Goal: Transaction & Acquisition: Purchase product/service

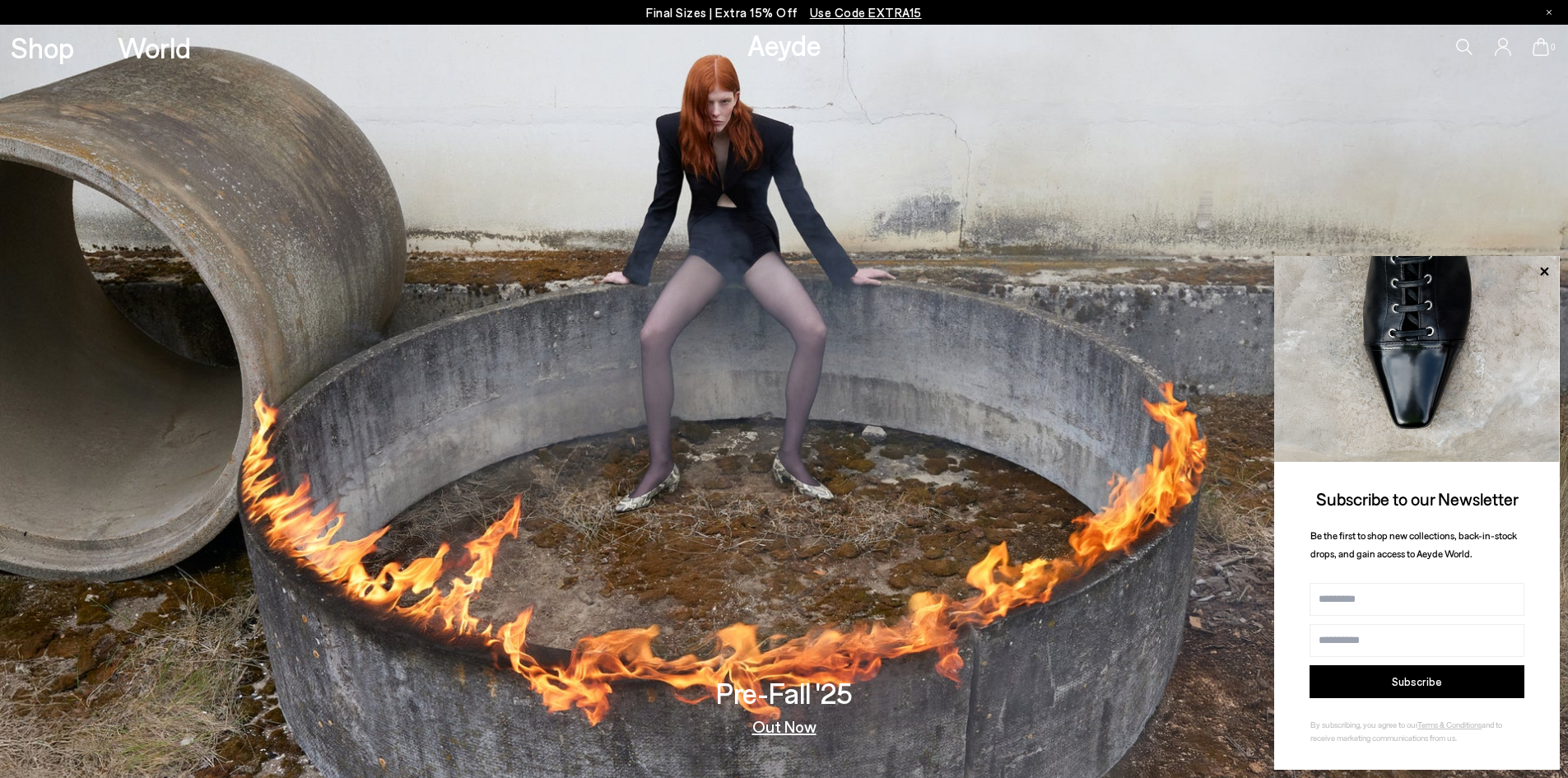
click at [696, 12] on p "Final Sizes | Extra 15% Off Use Code EXTRA15" at bounding box center [783, 12] width 276 height 21
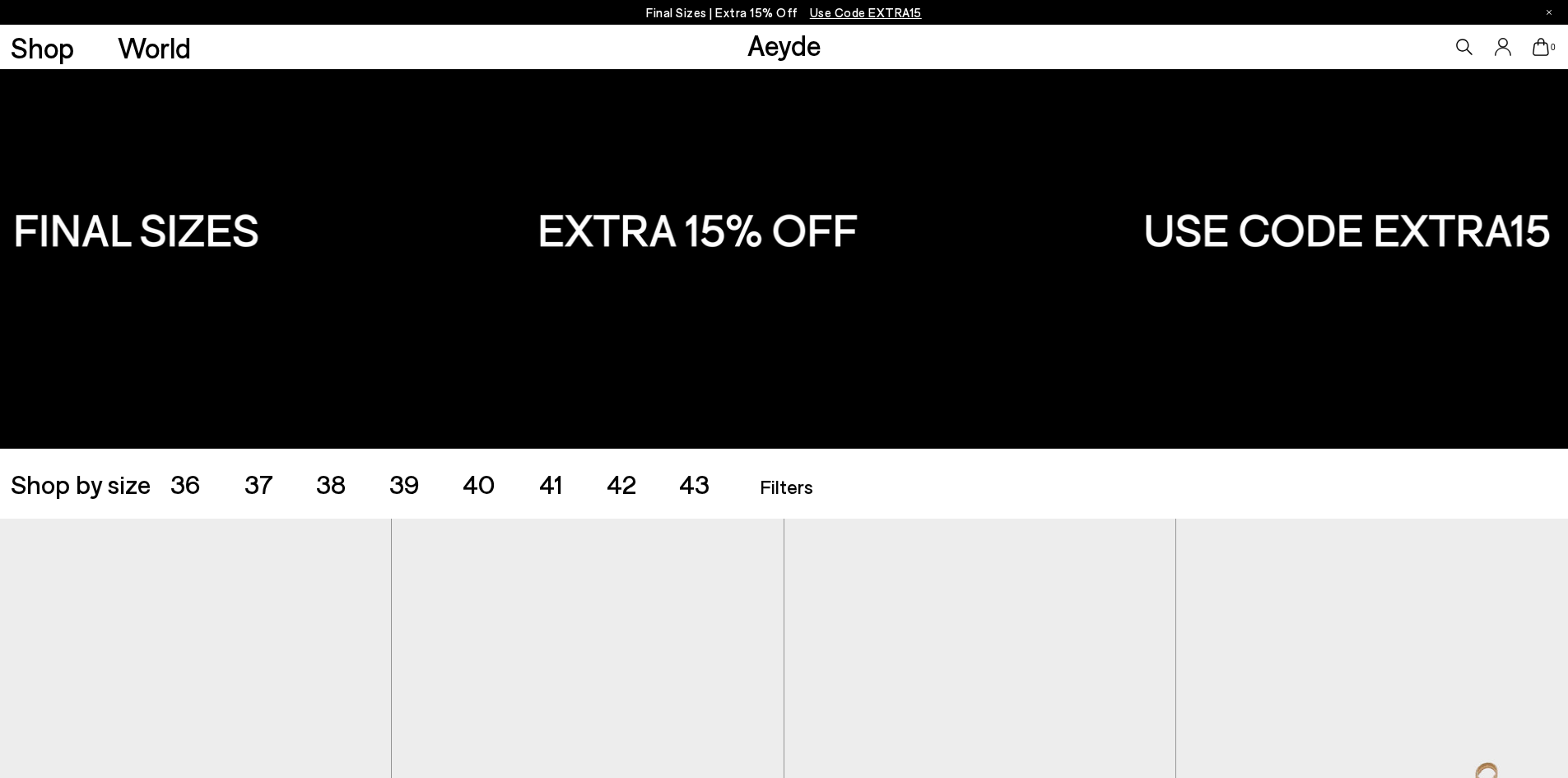
scroll to position [83, 0]
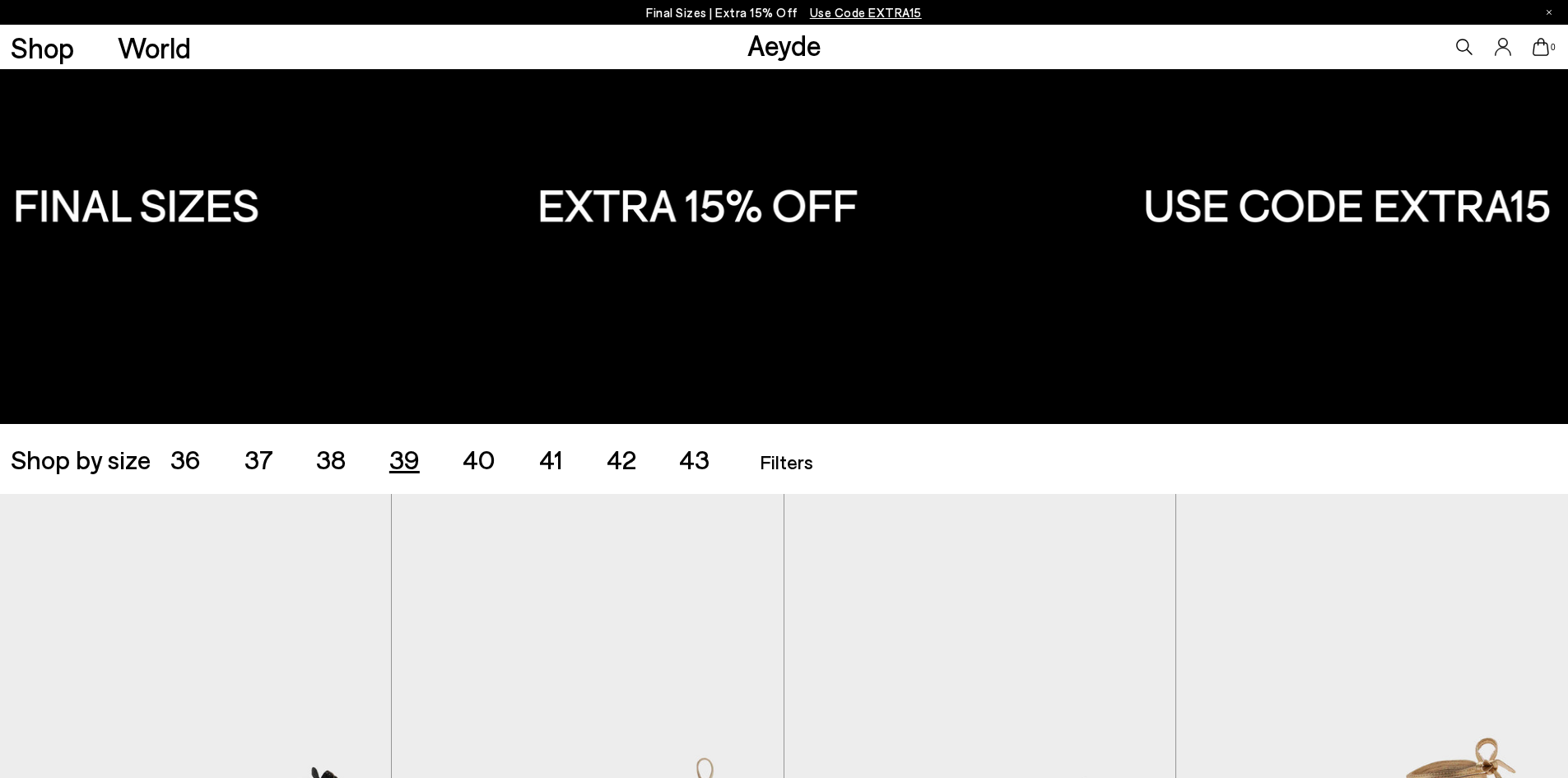
click at [407, 455] on span "39" at bounding box center [404, 458] width 31 height 31
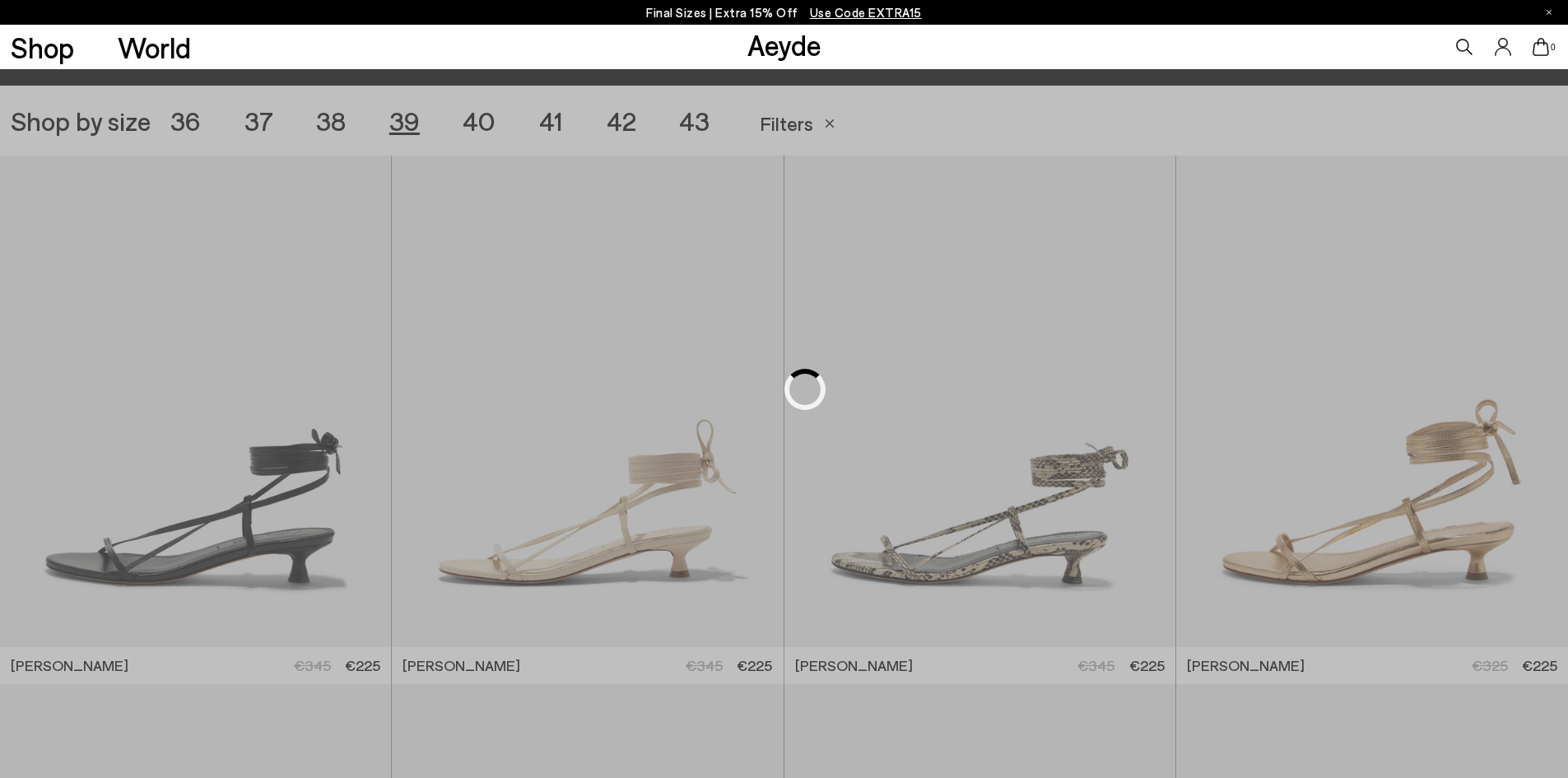
scroll to position [437, 0]
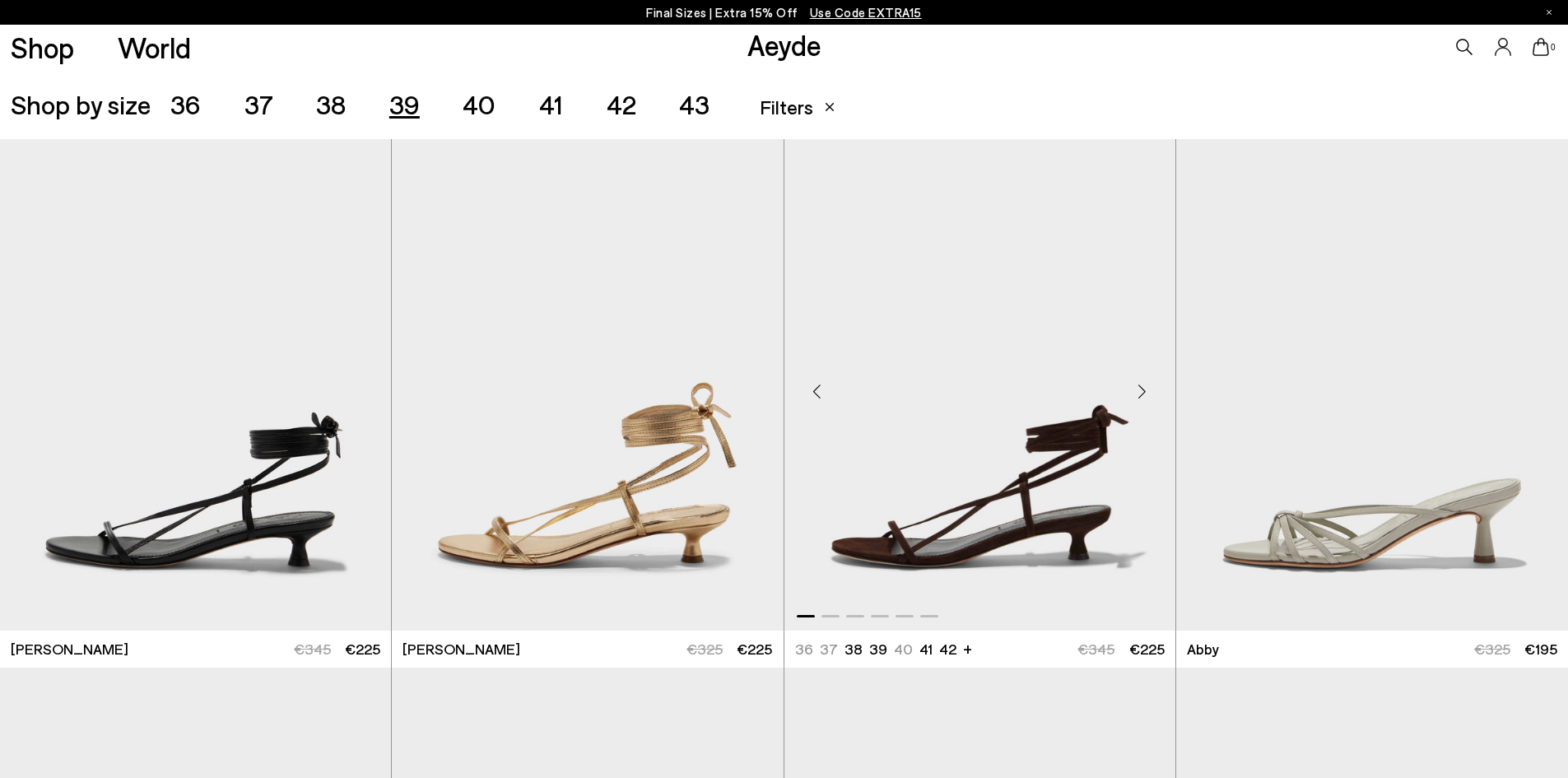
scroll to position [931, 0]
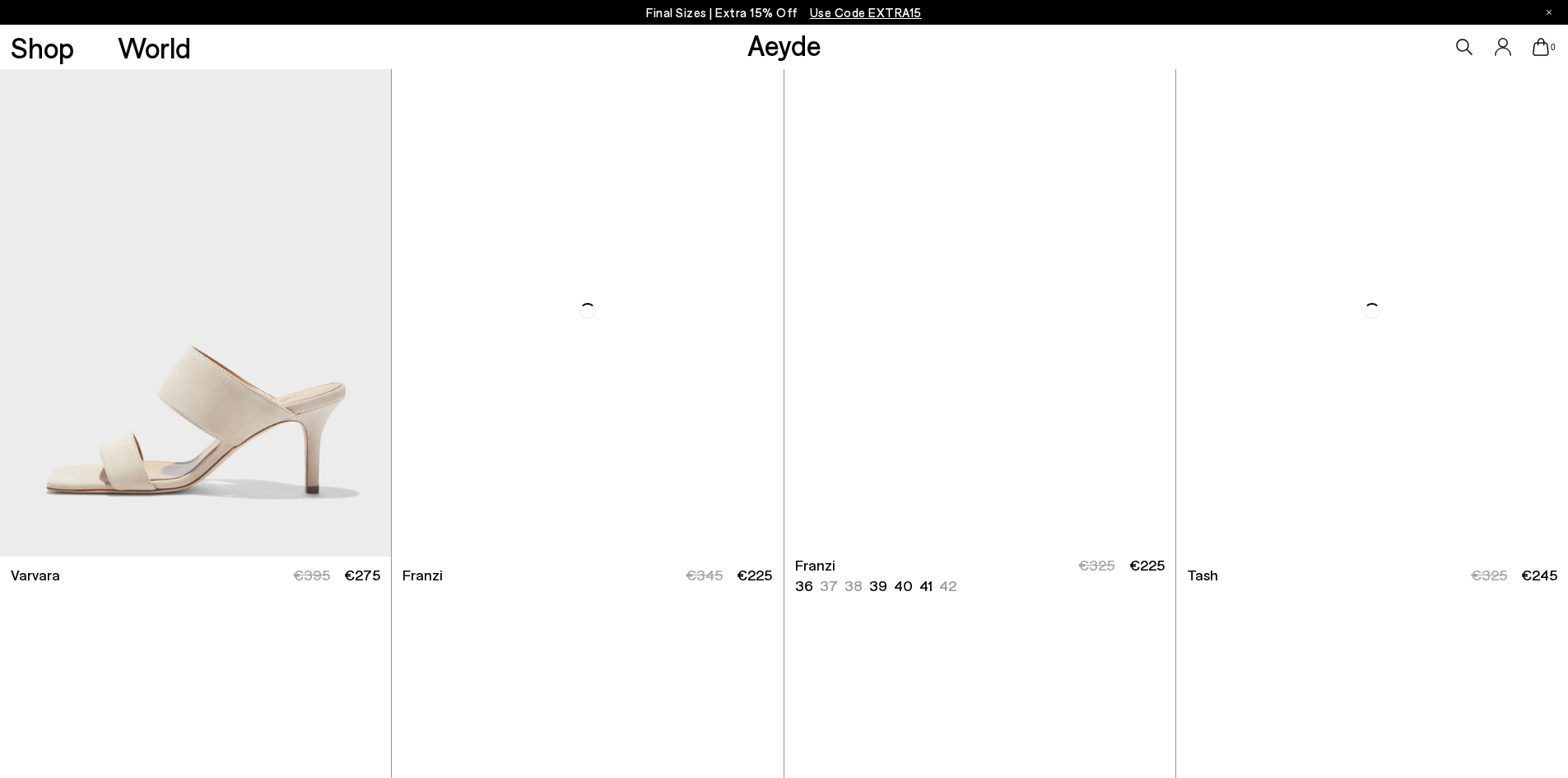
scroll to position [3729, 0]
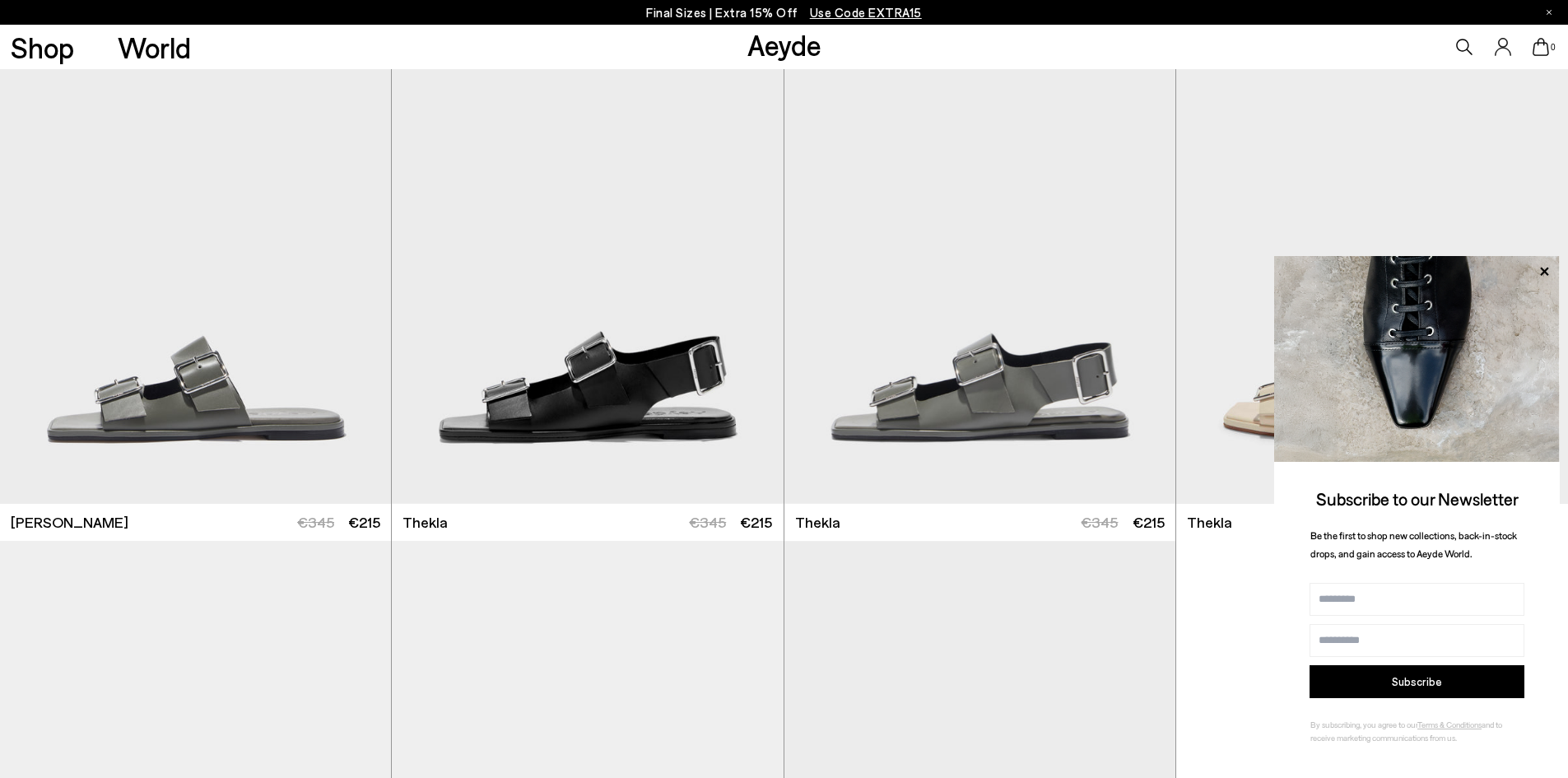
scroll to position [6748, 0]
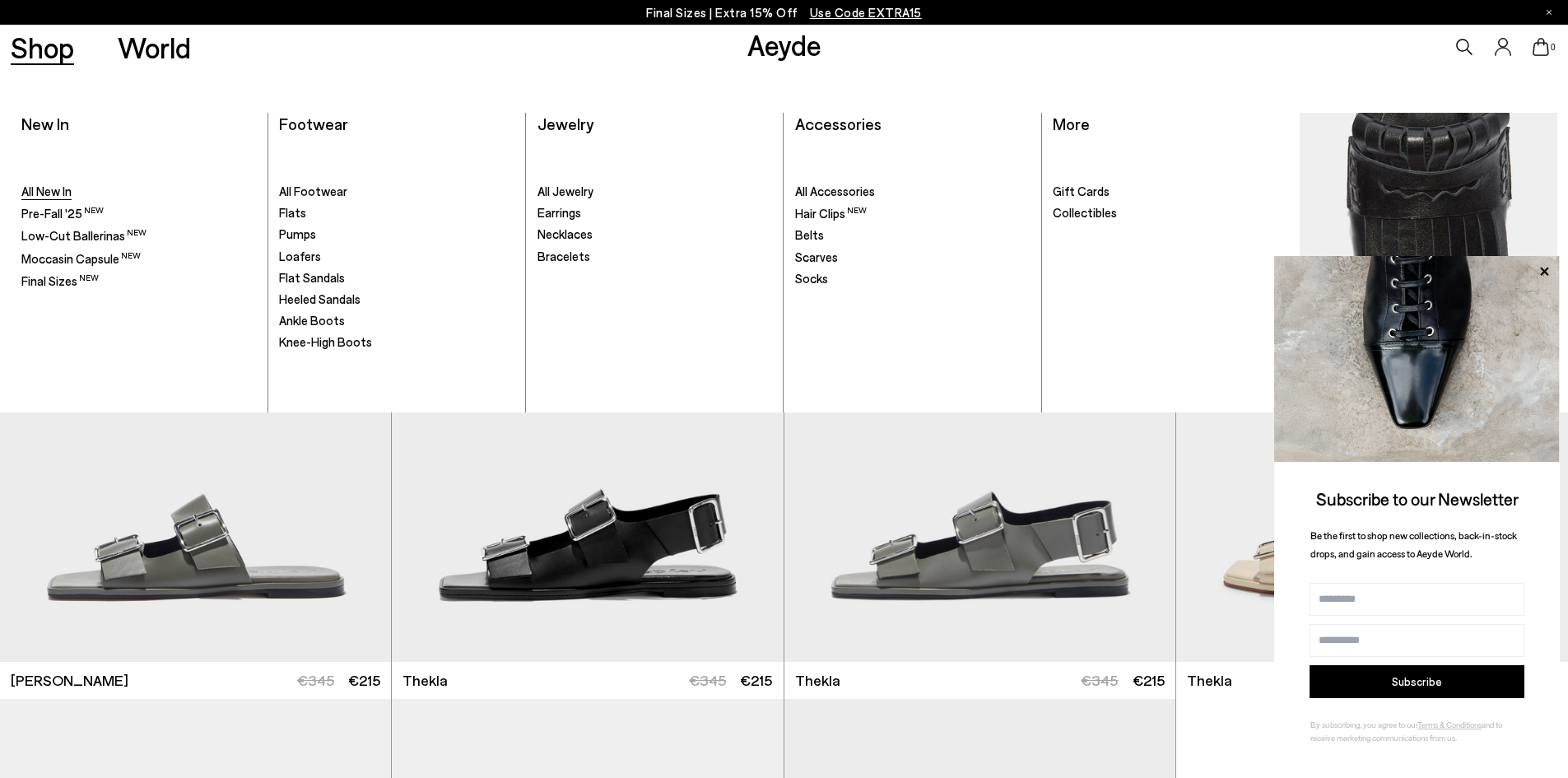
click at [64, 186] on span "All New In" at bounding box center [47, 190] width 50 height 15
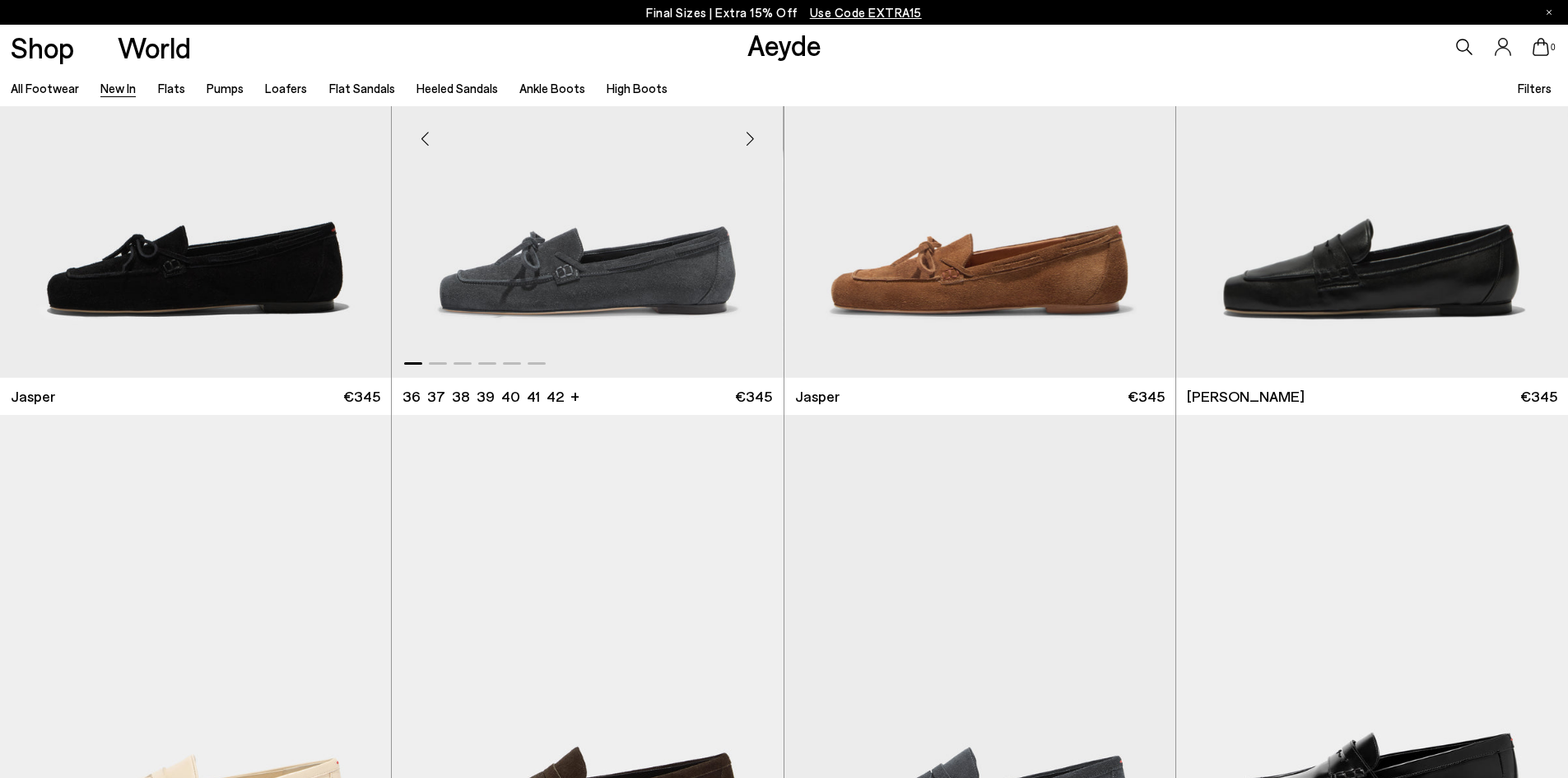
scroll to position [1070, 0]
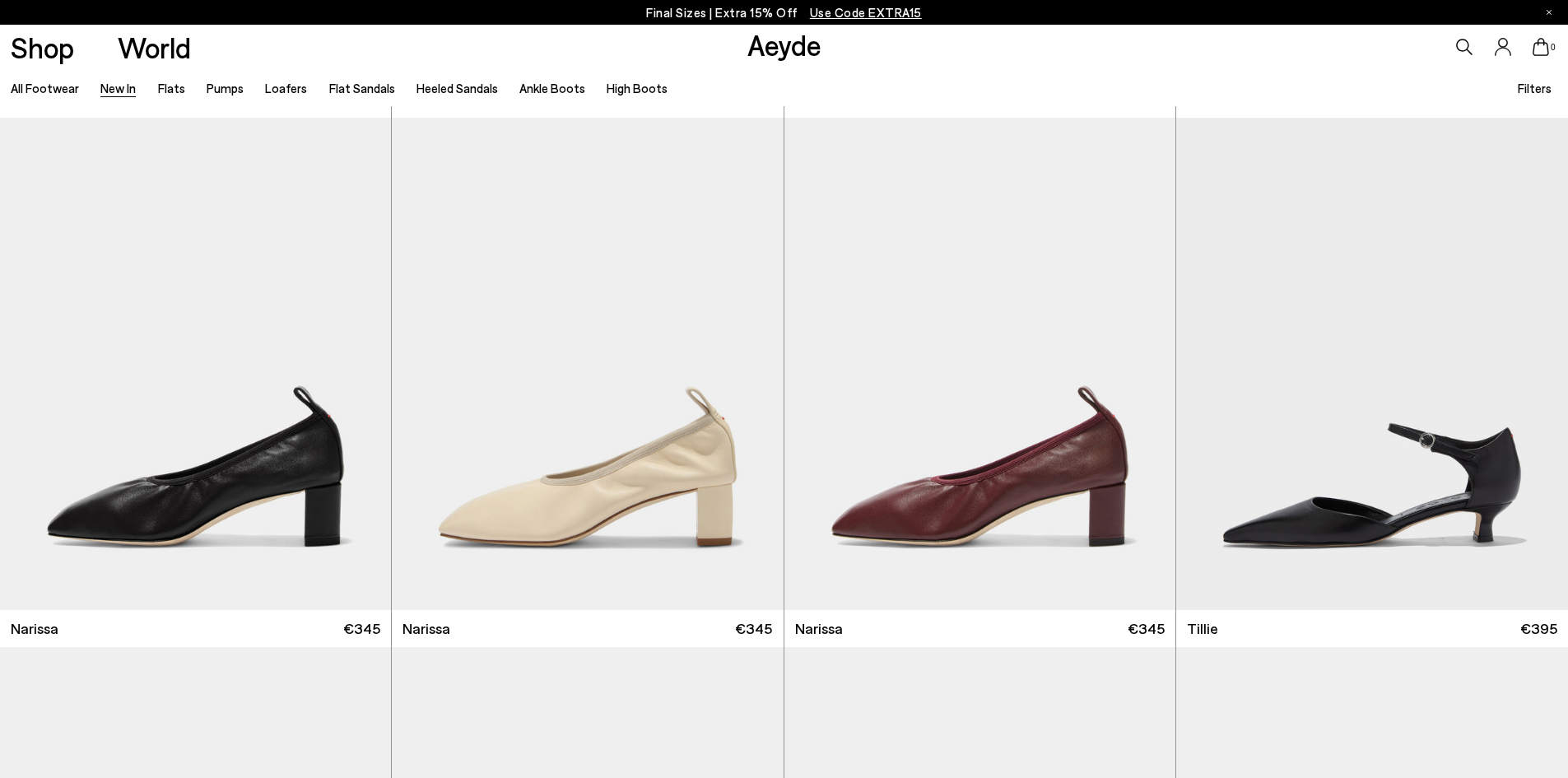
scroll to position [3704, 0]
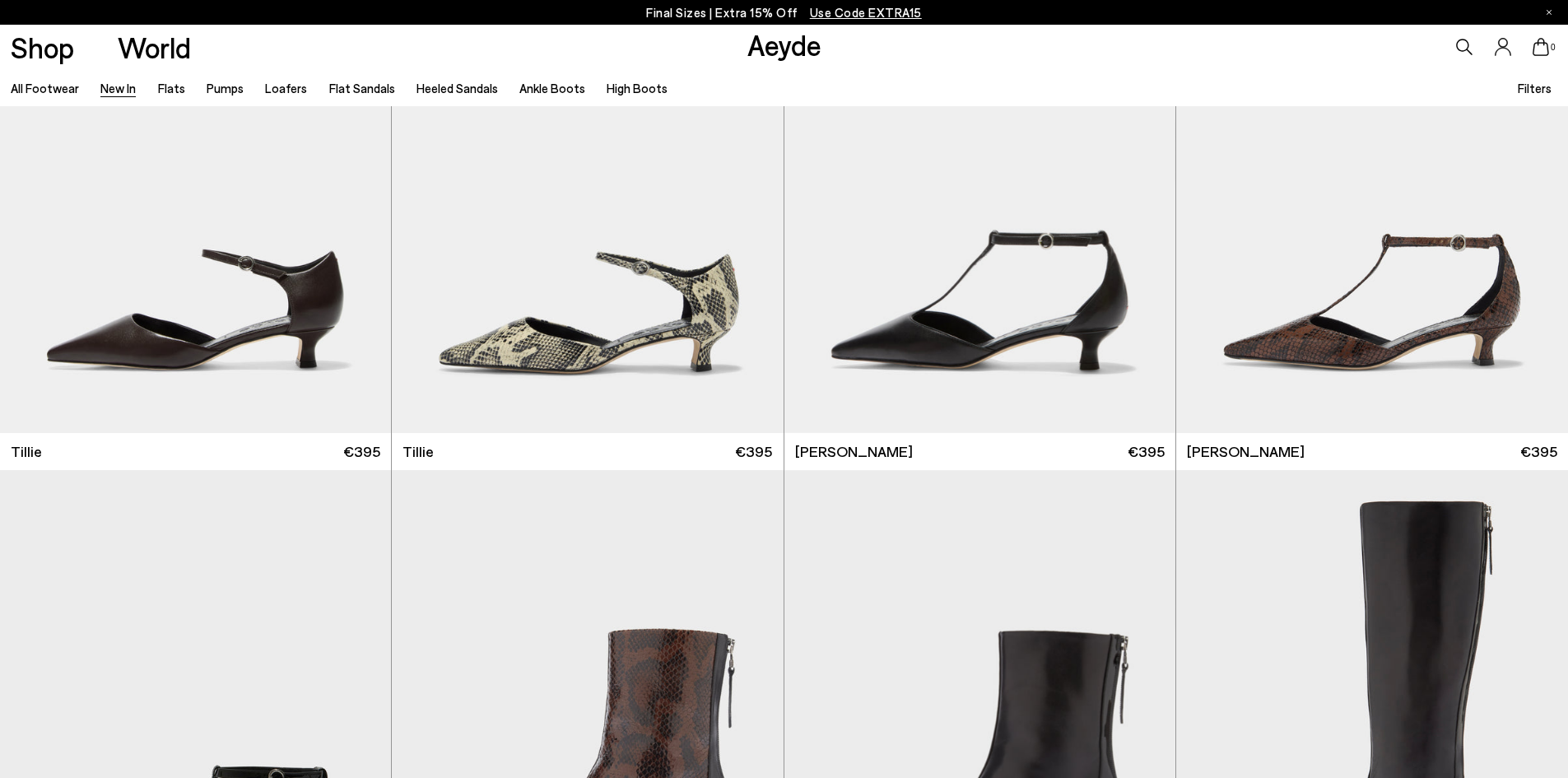
scroll to position [4691, 0]
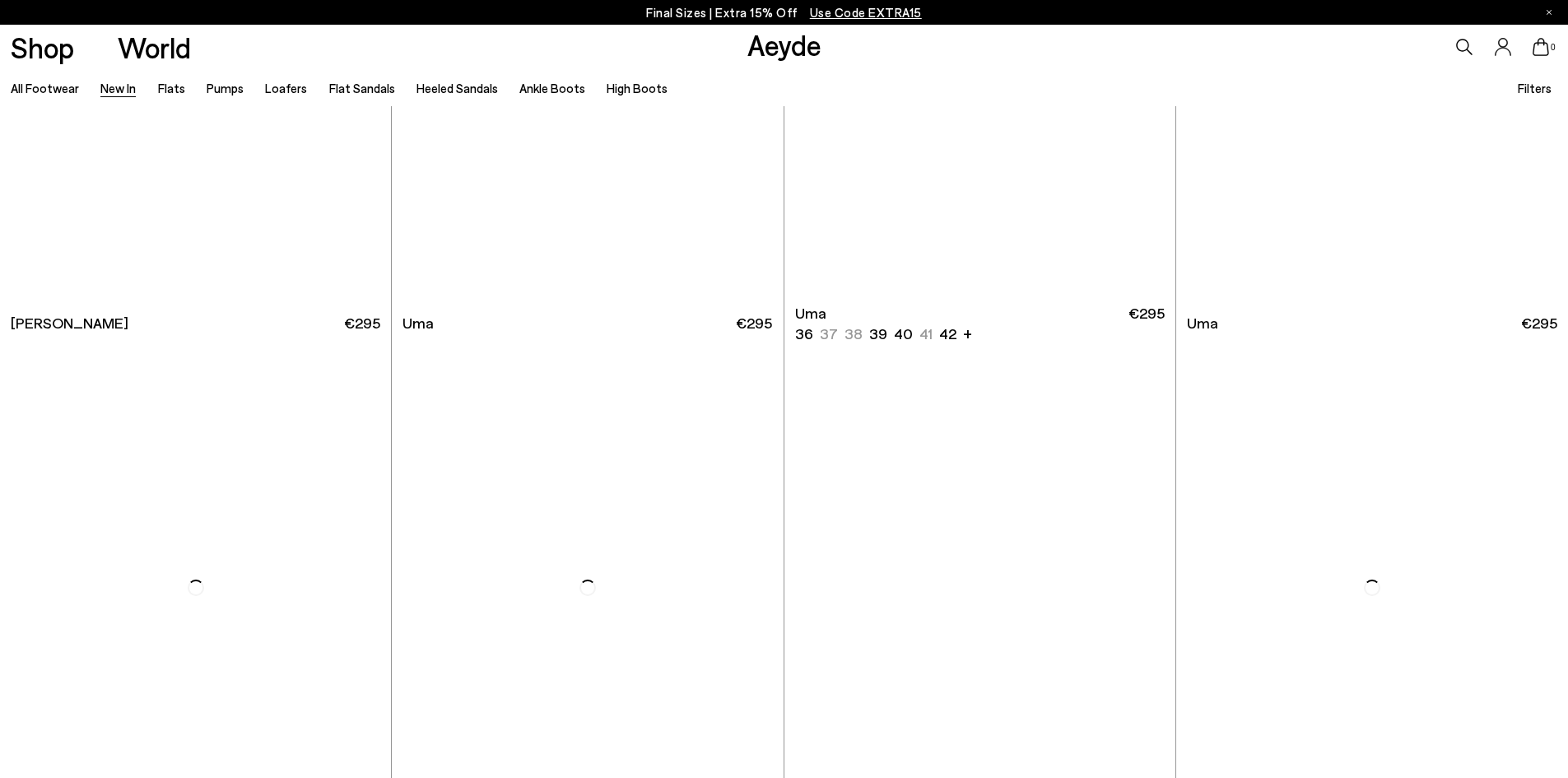
scroll to position [9464, 0]
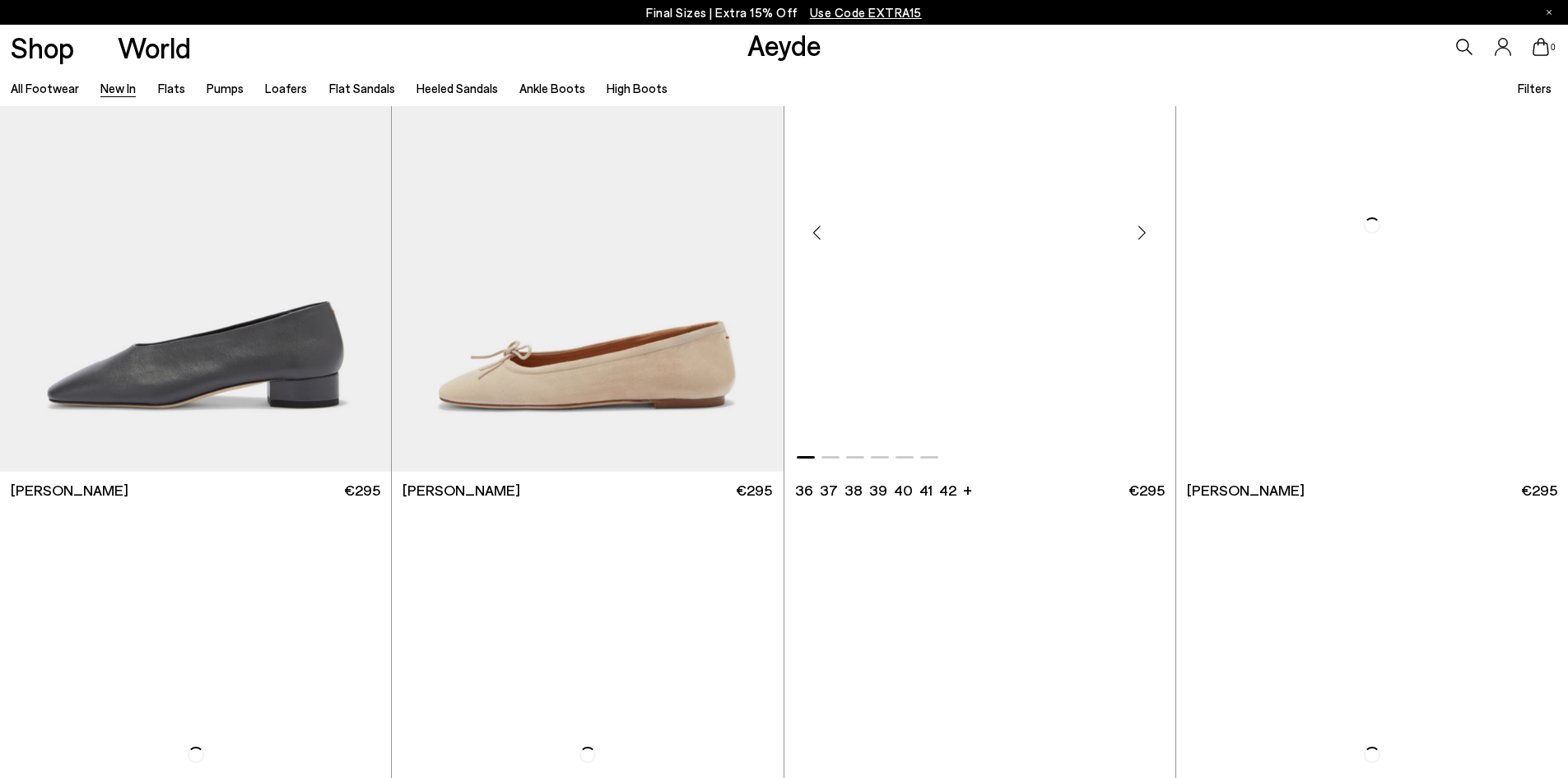
scroll to position [12098, 0]
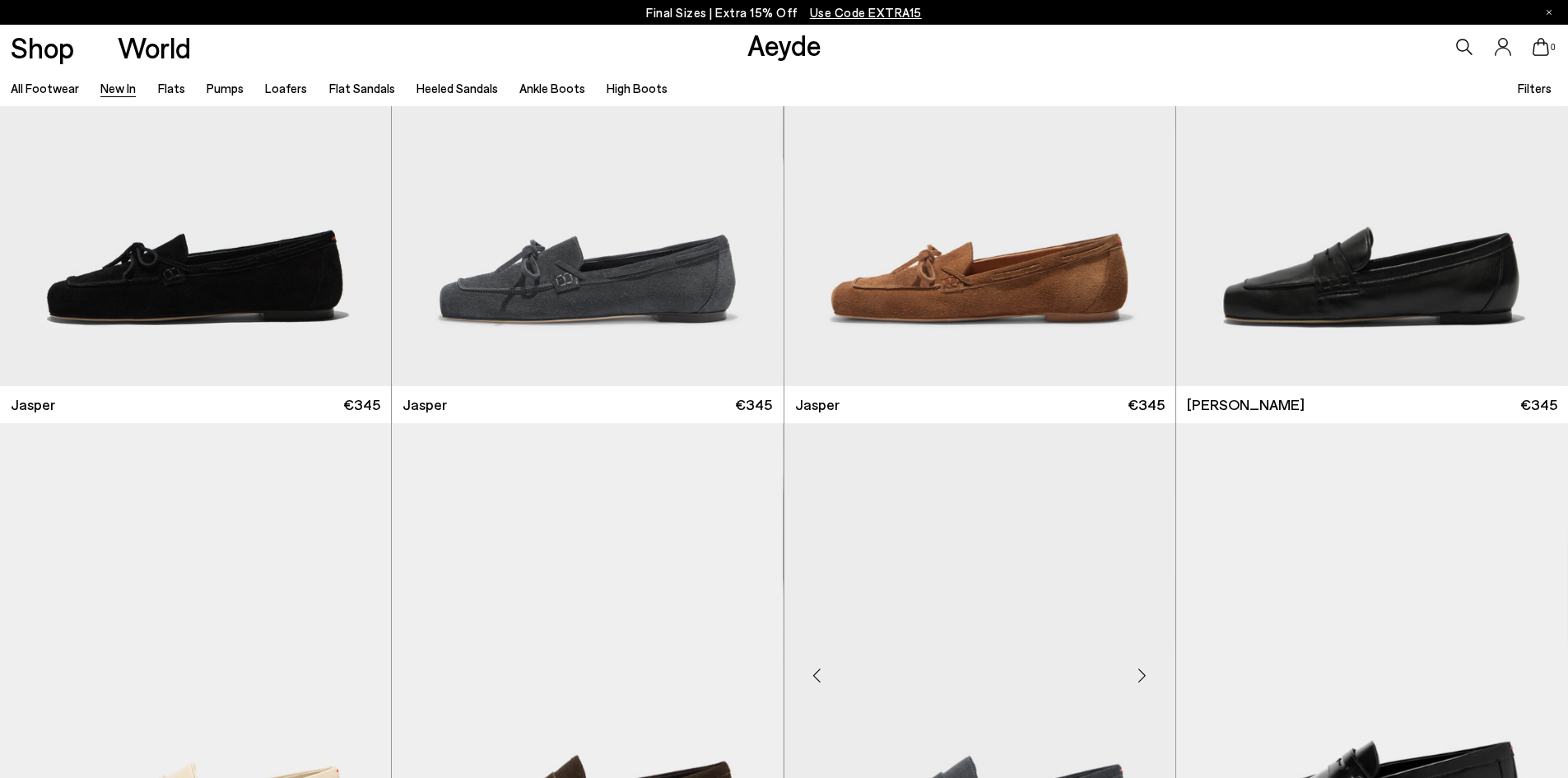
scroll to position [1070, 0]
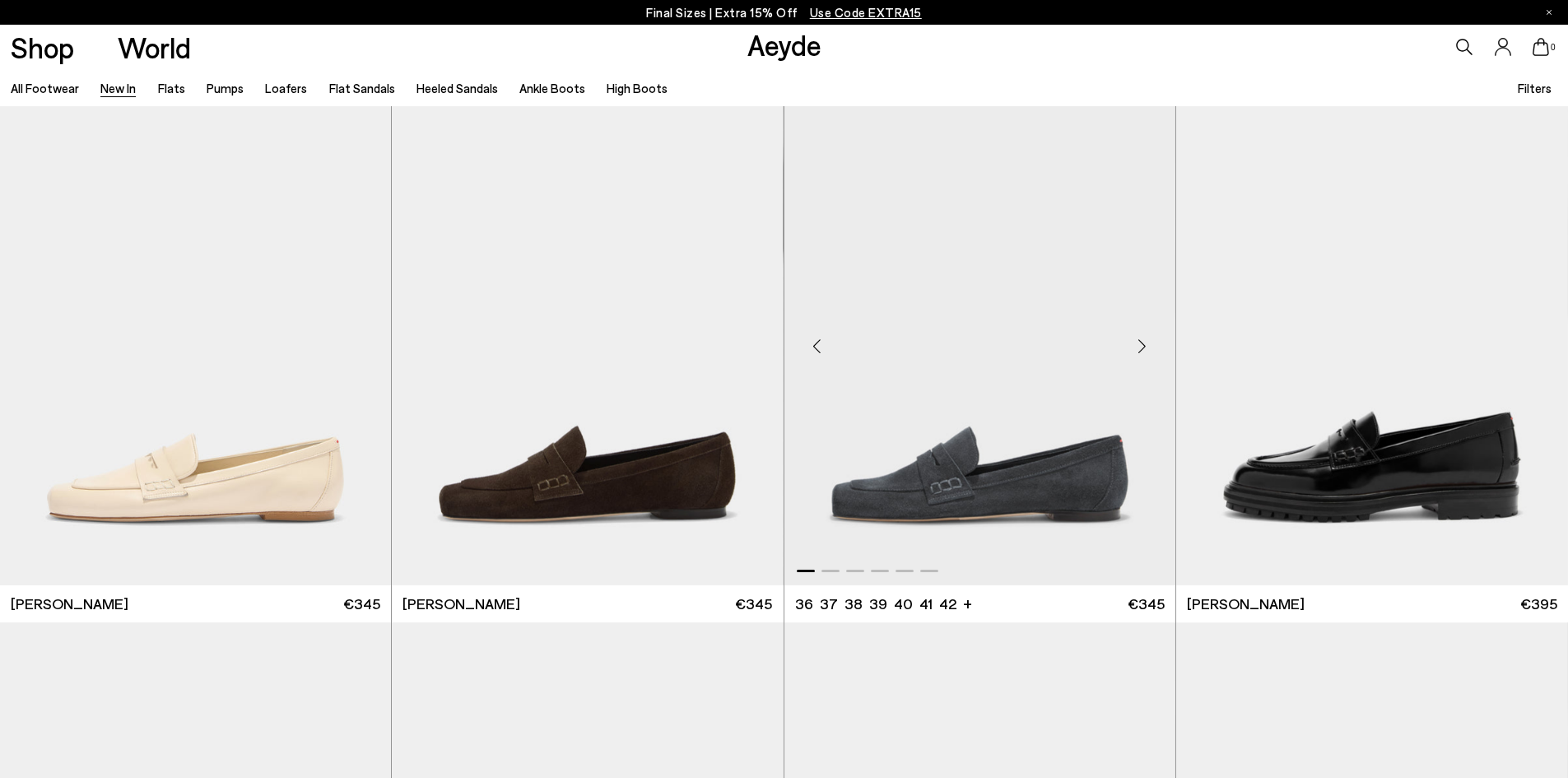
click at [892, 487] on img "1 / 6" at bounding box center [979, 339] width 391 height 491
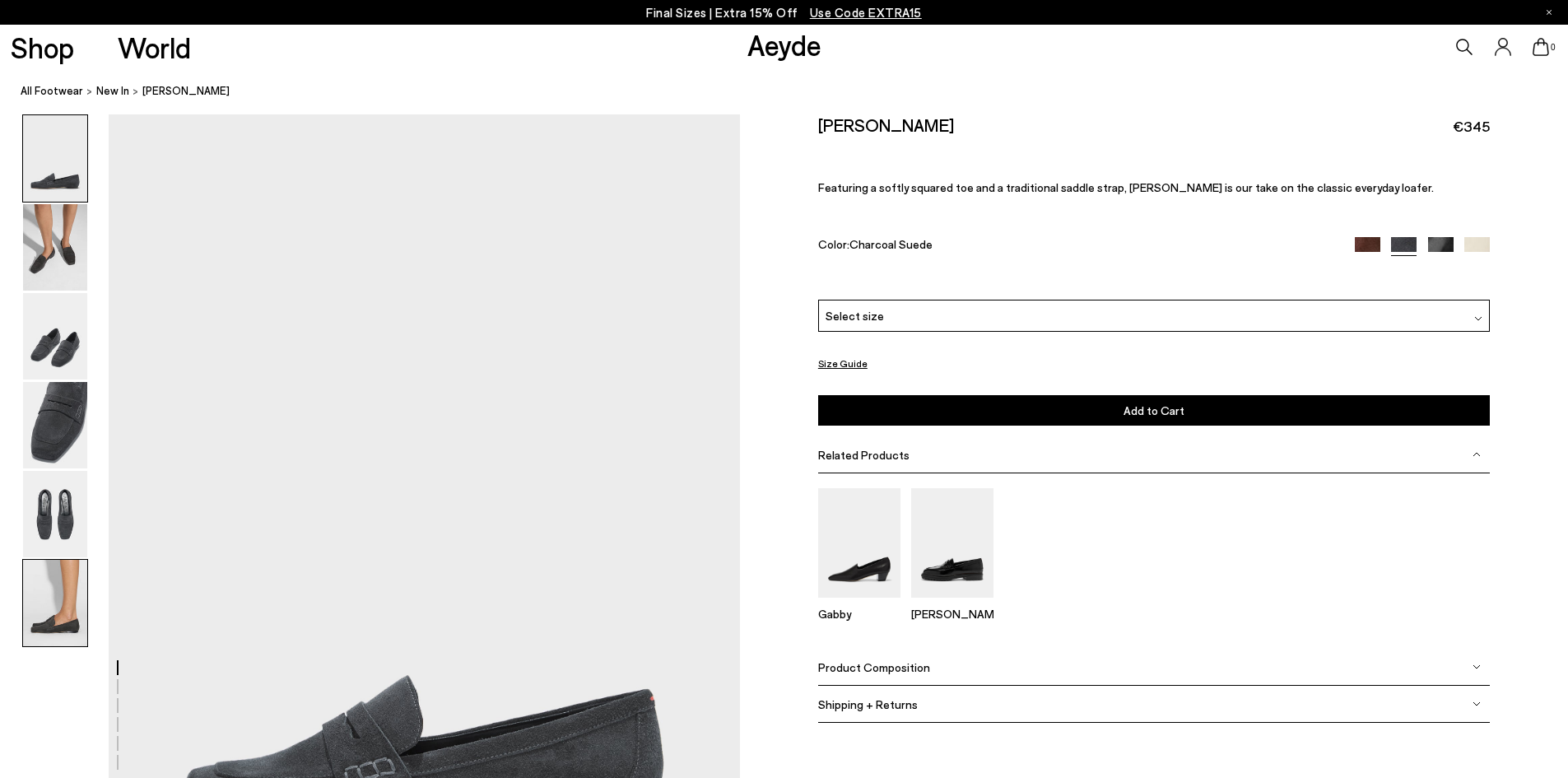
click at [41, 580] on img at bounding box center [55, 603] width 65 height 87
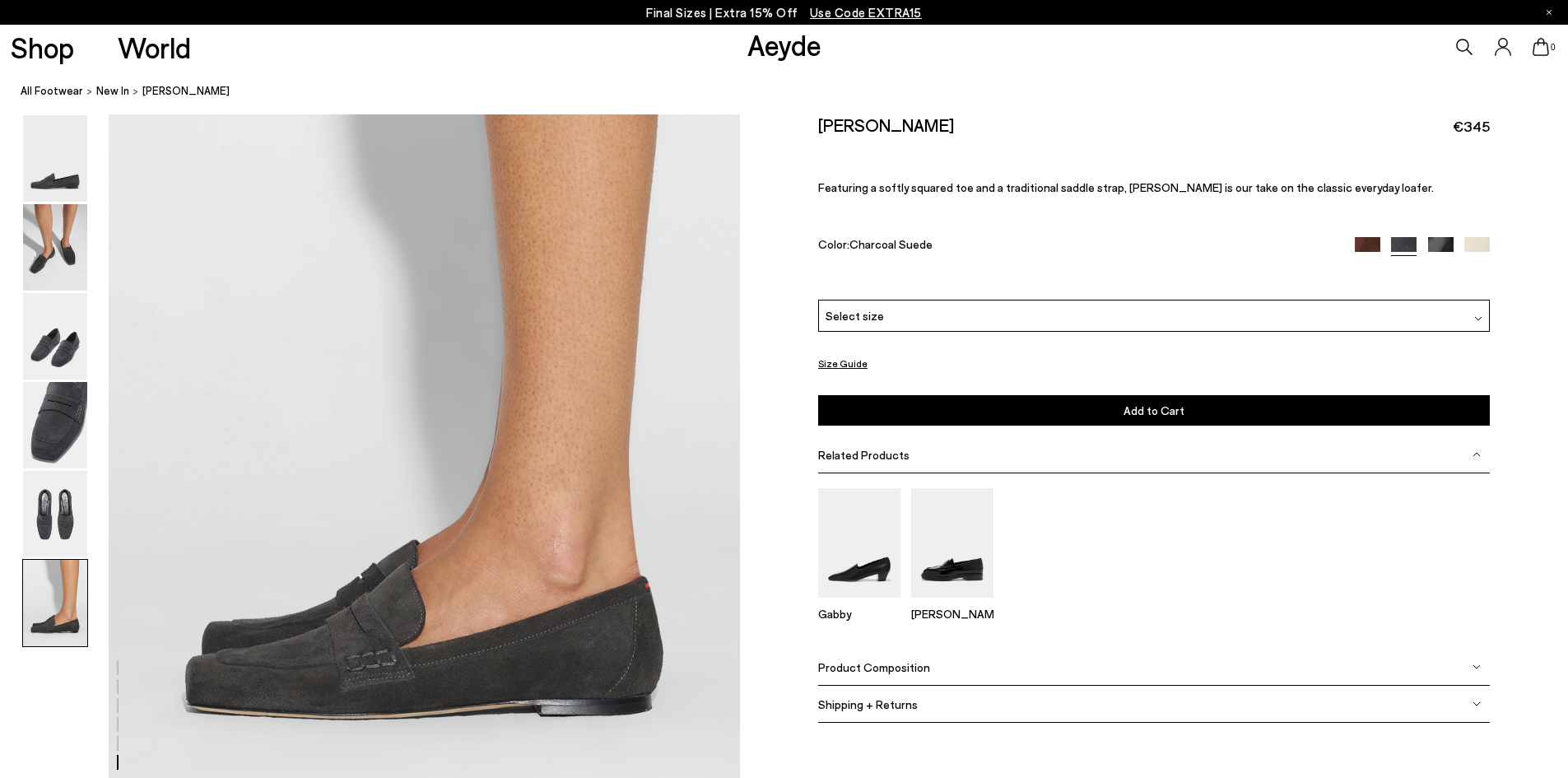
scroll to position [4333, 0]
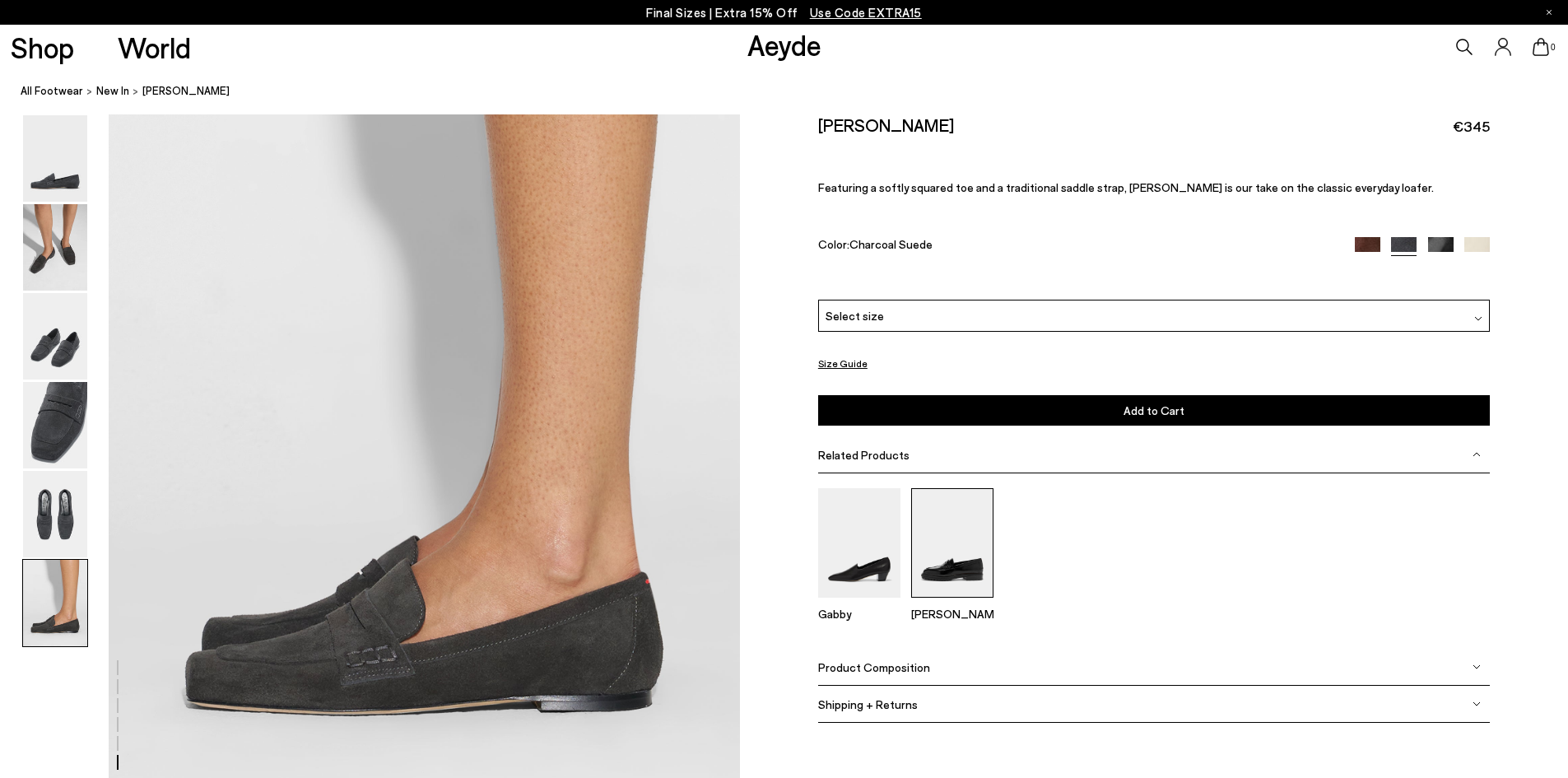
click at [973, 545] on img at bounding box center [952, 543] width 83 height 109
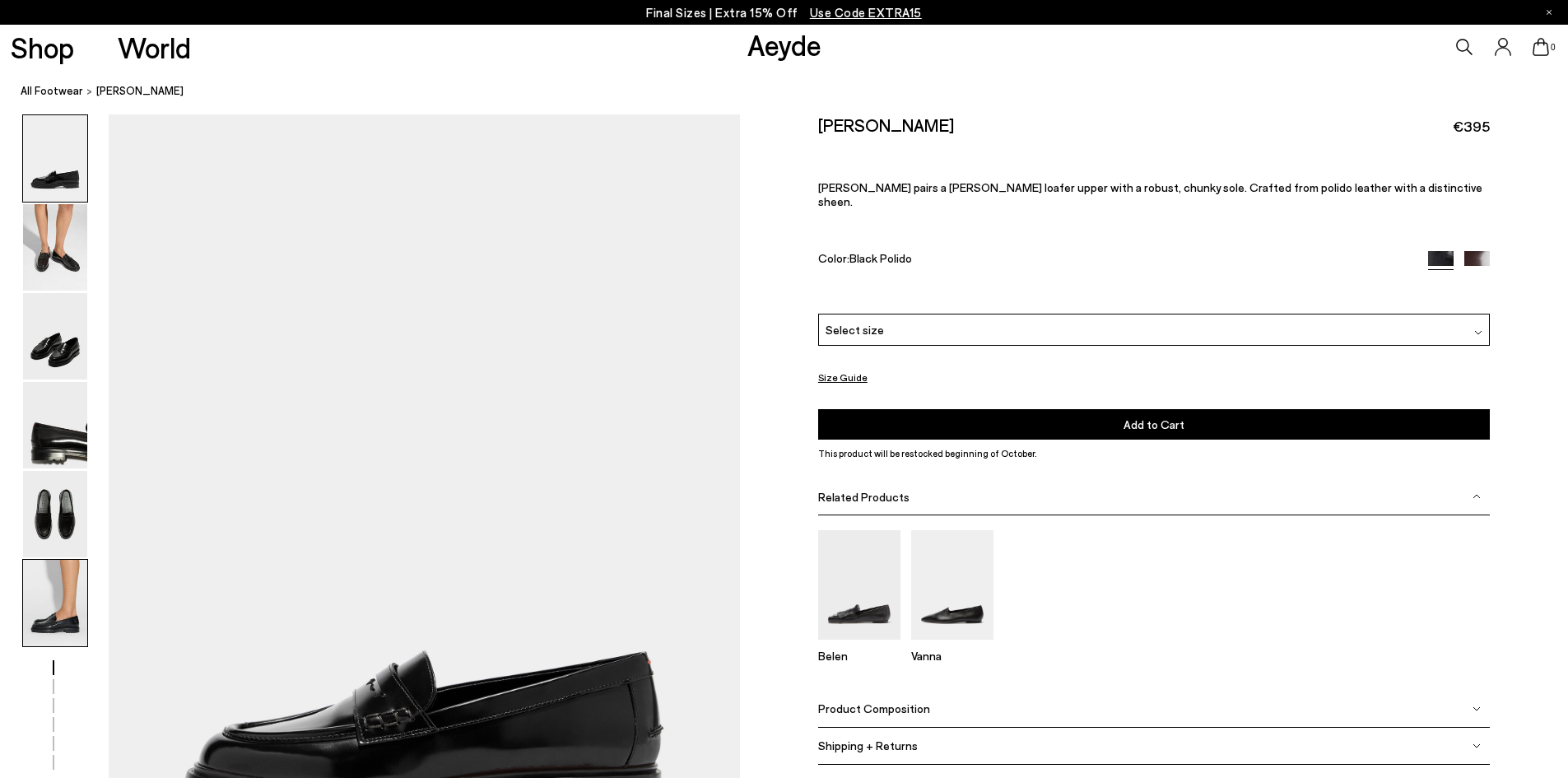
click at [54, 593] on img at bounding box center [55, 603] width 65 height 87
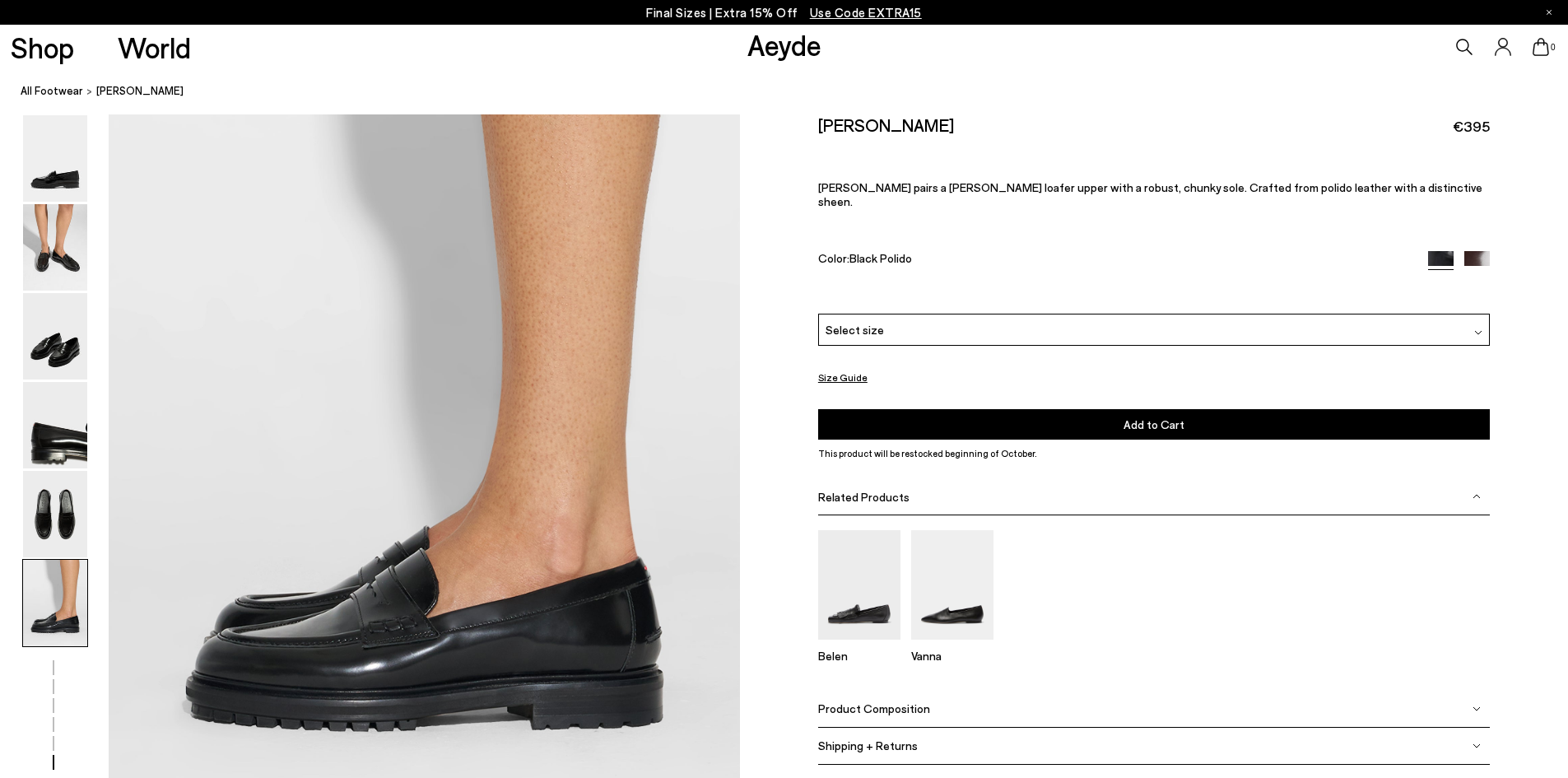
scroll to position [4333, 0]
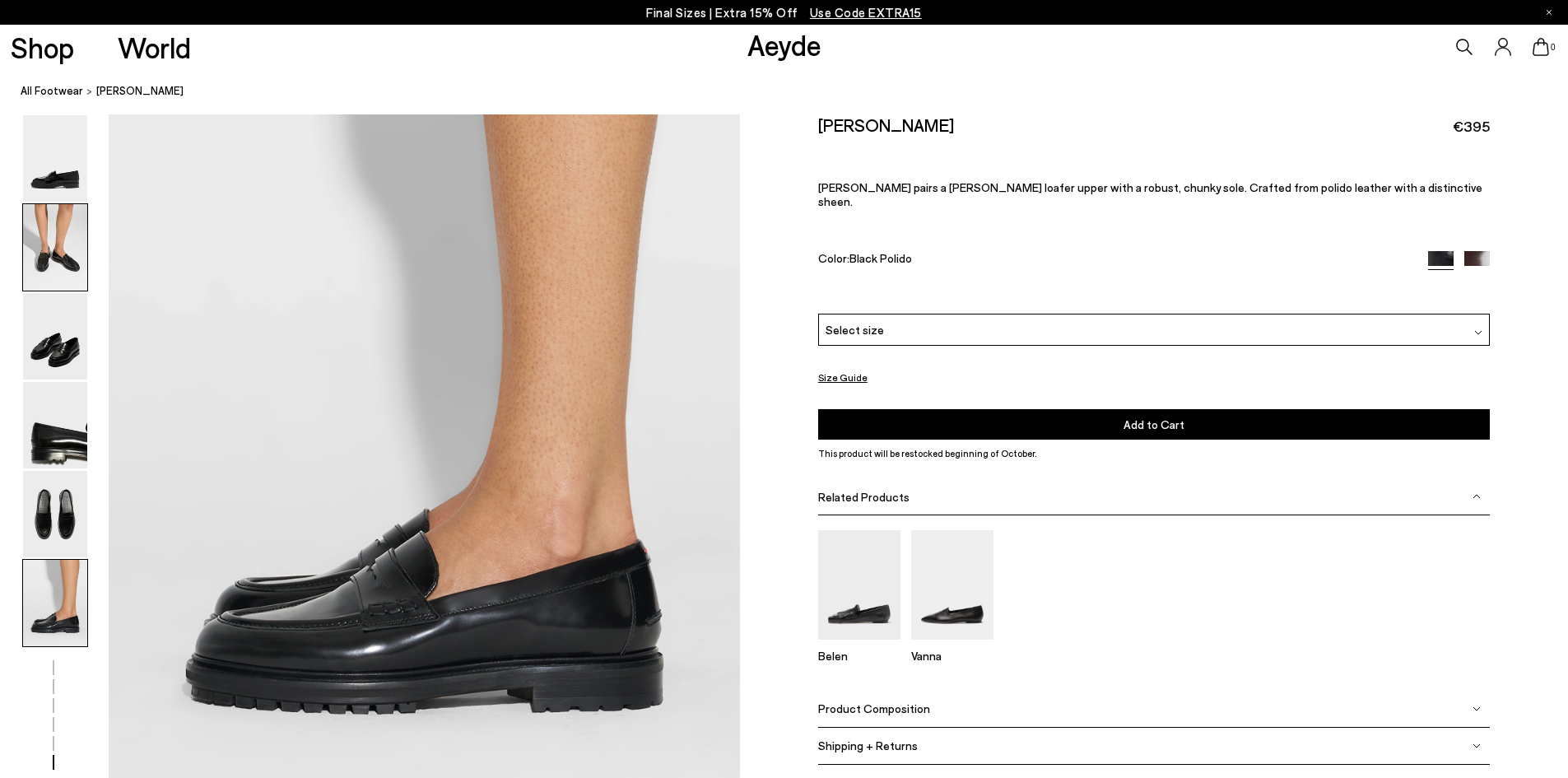
click at [74, 265] on img at bounding box center [55, 247] width 65 height 87
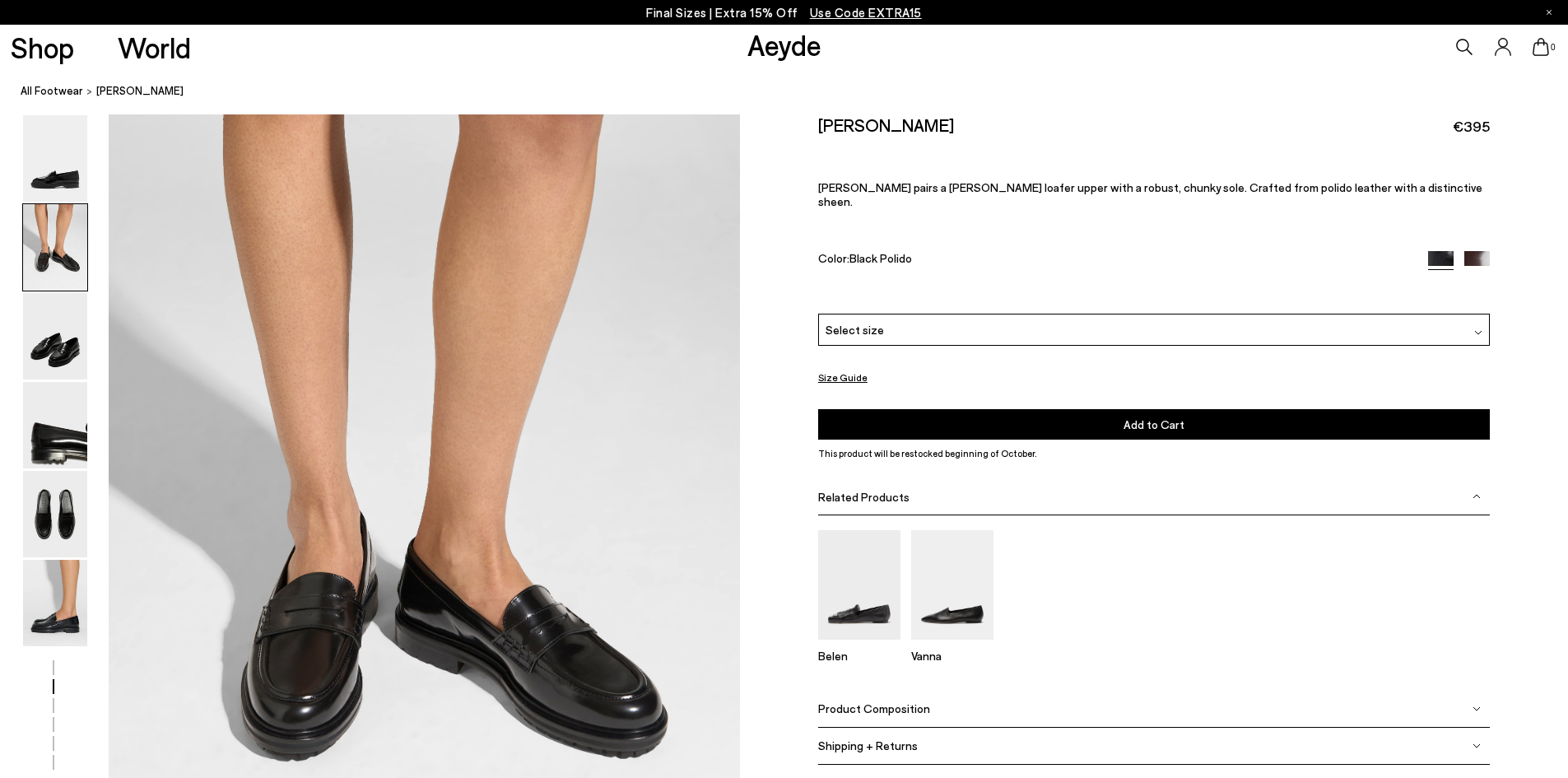
scroll to position [846, 0]
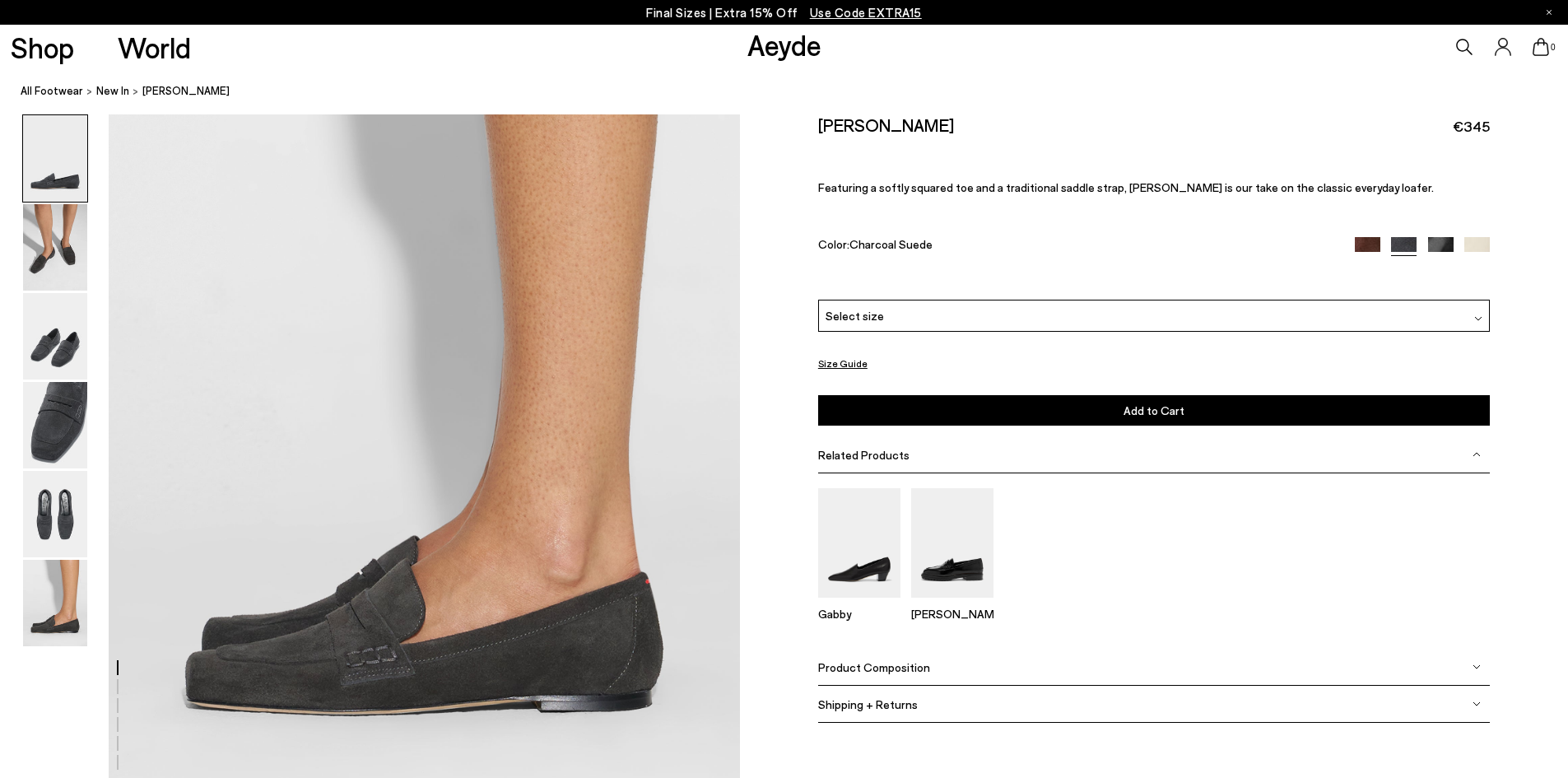
scroll to position [4333, 0]
click at [56, 257] on img at bounding box center [55, 247] width 65 height 87
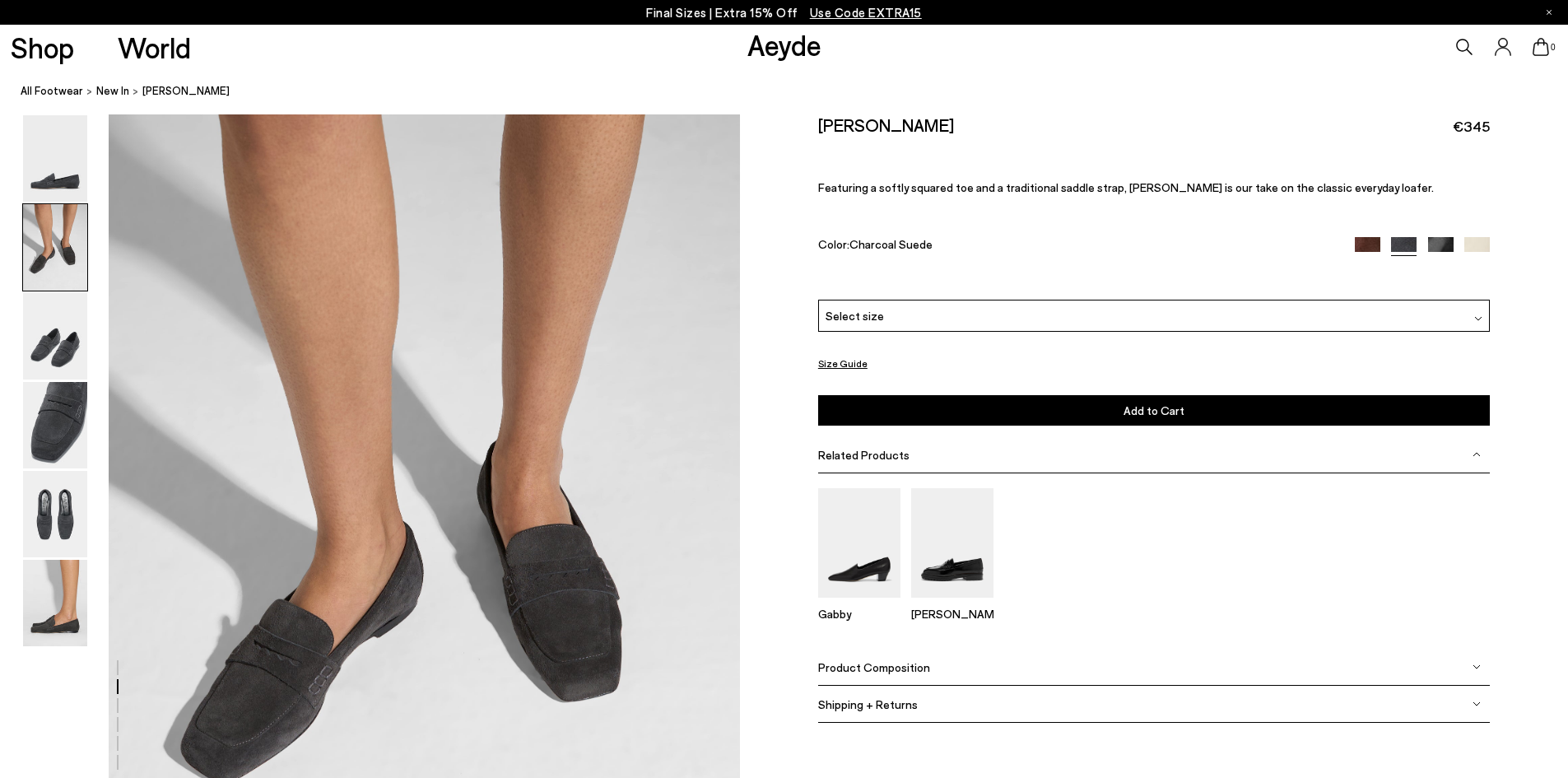
scroll to position [846, 0]
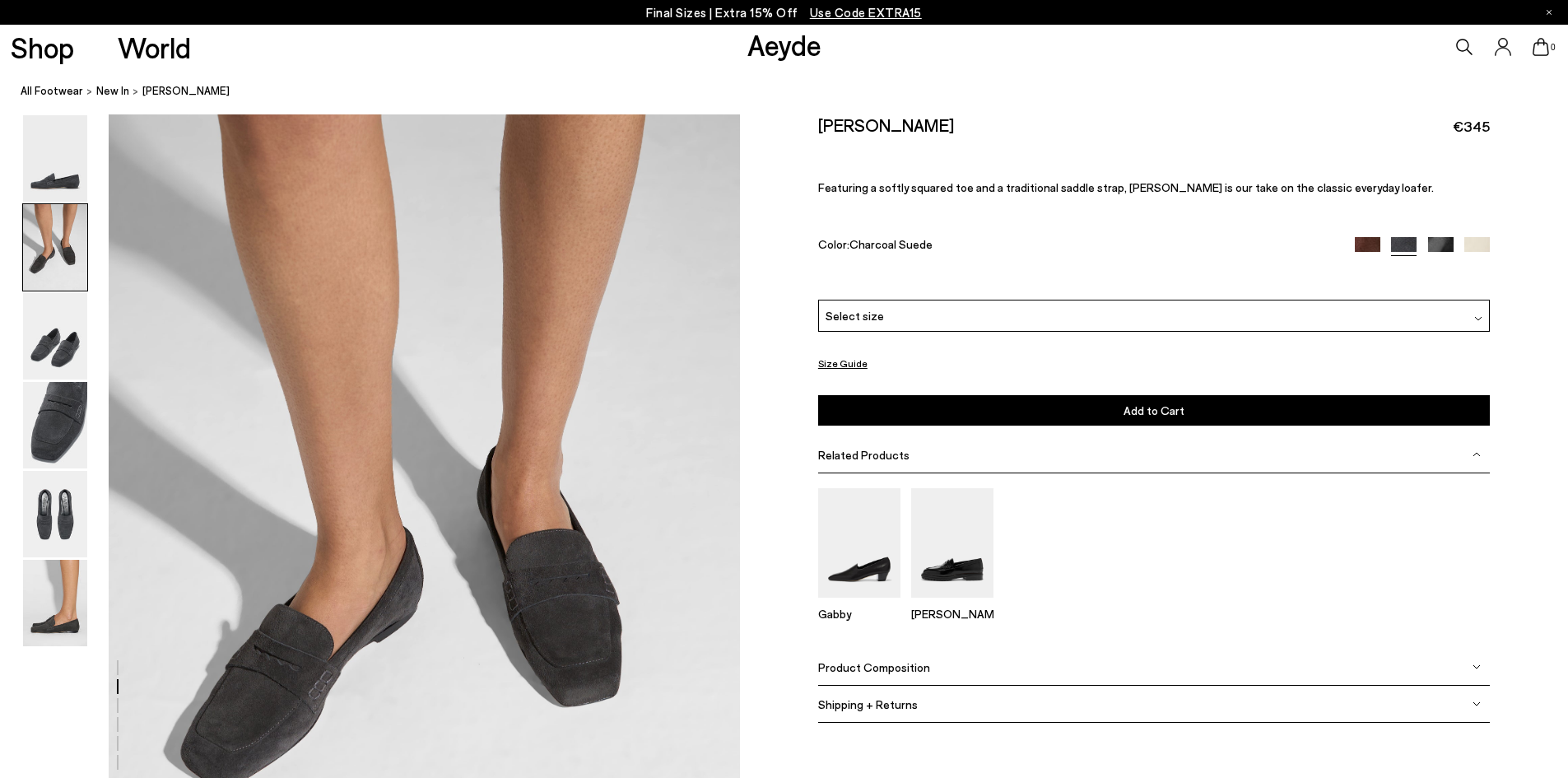
click at [1441, 247] on img at bounding box center [1441, 250] width 26 height 26
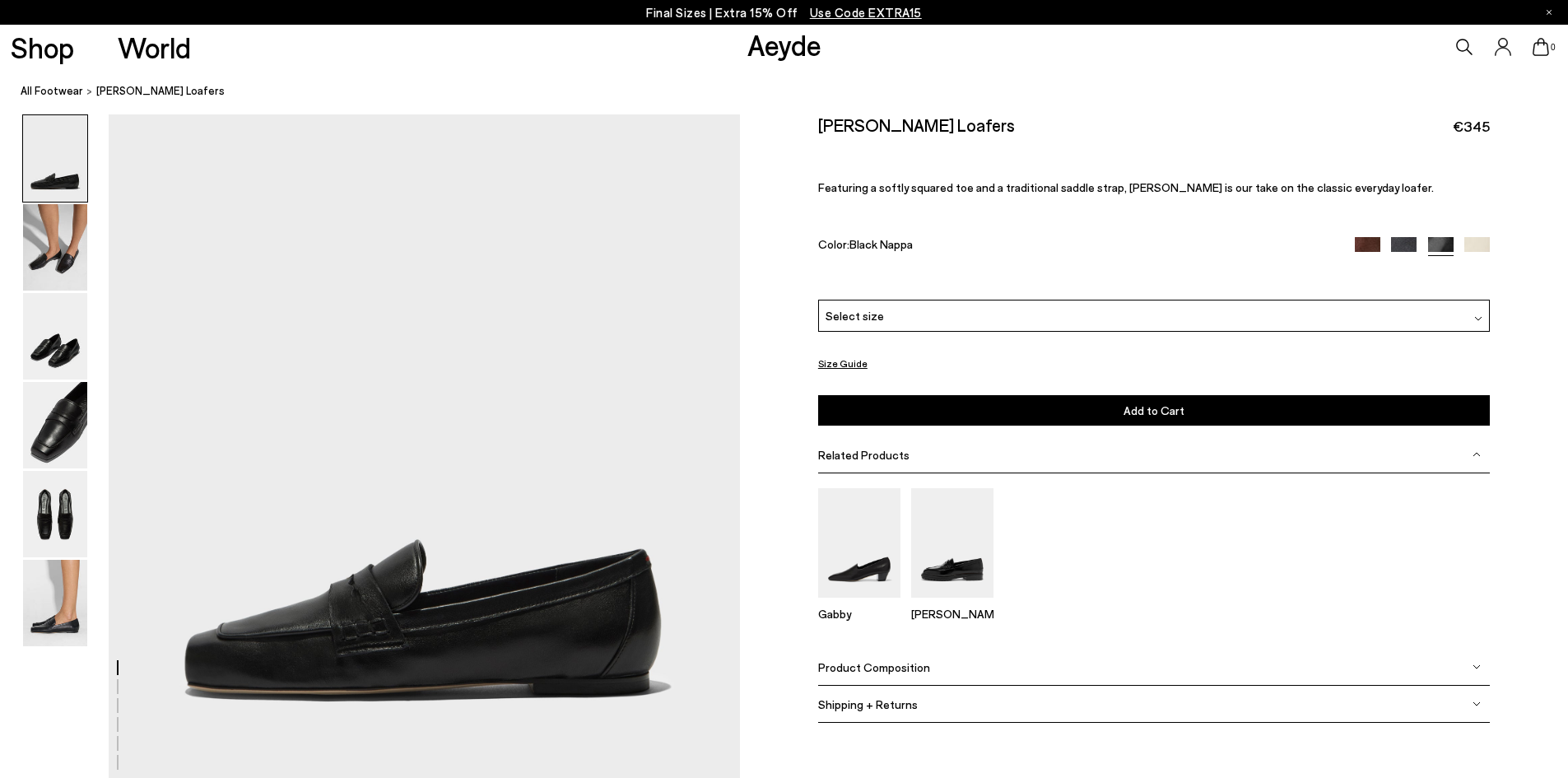
scroll to position [164, 0]
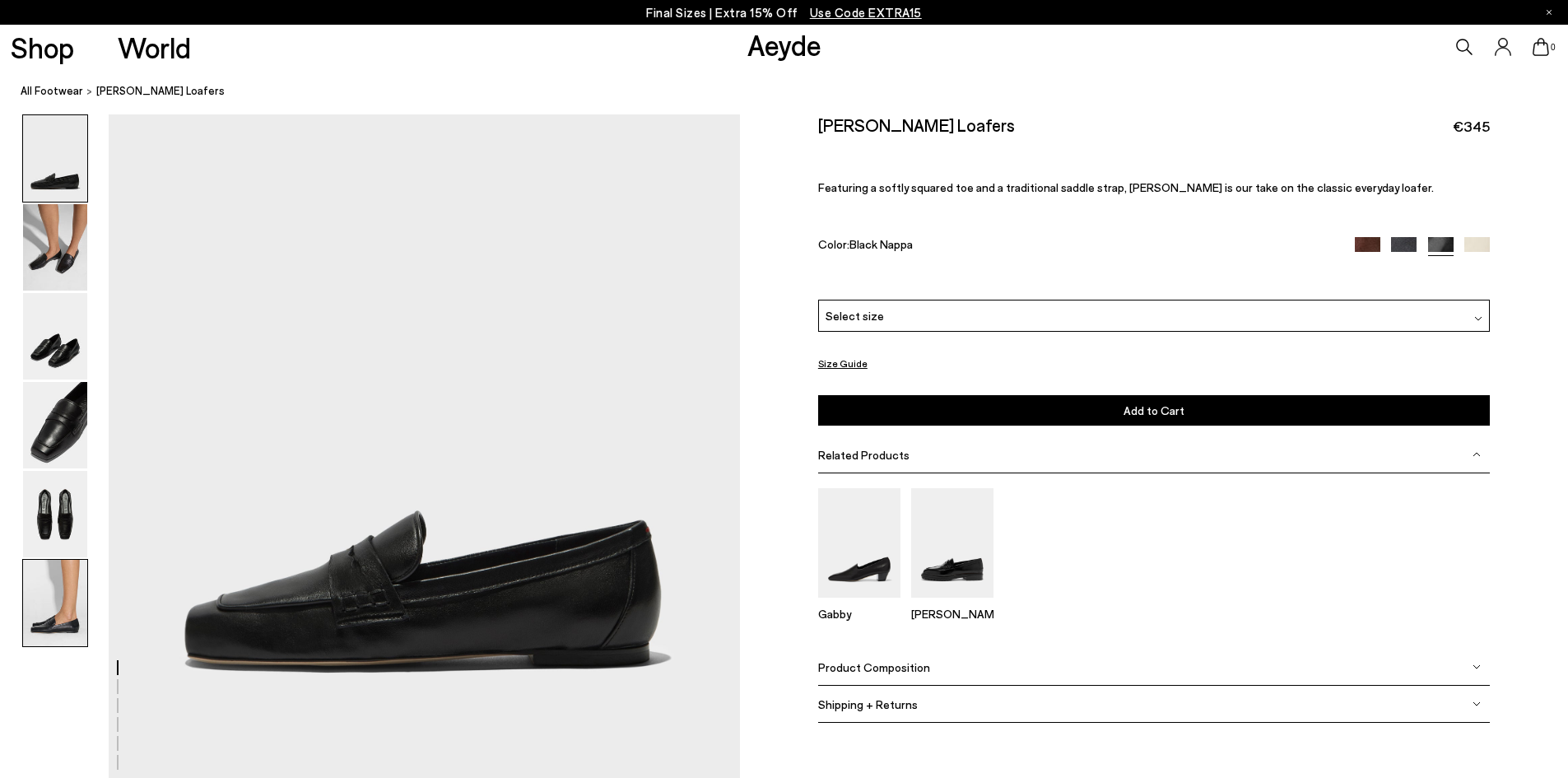
click at [61, 622] on img at bounding box center [55, 603] width 65 height 87
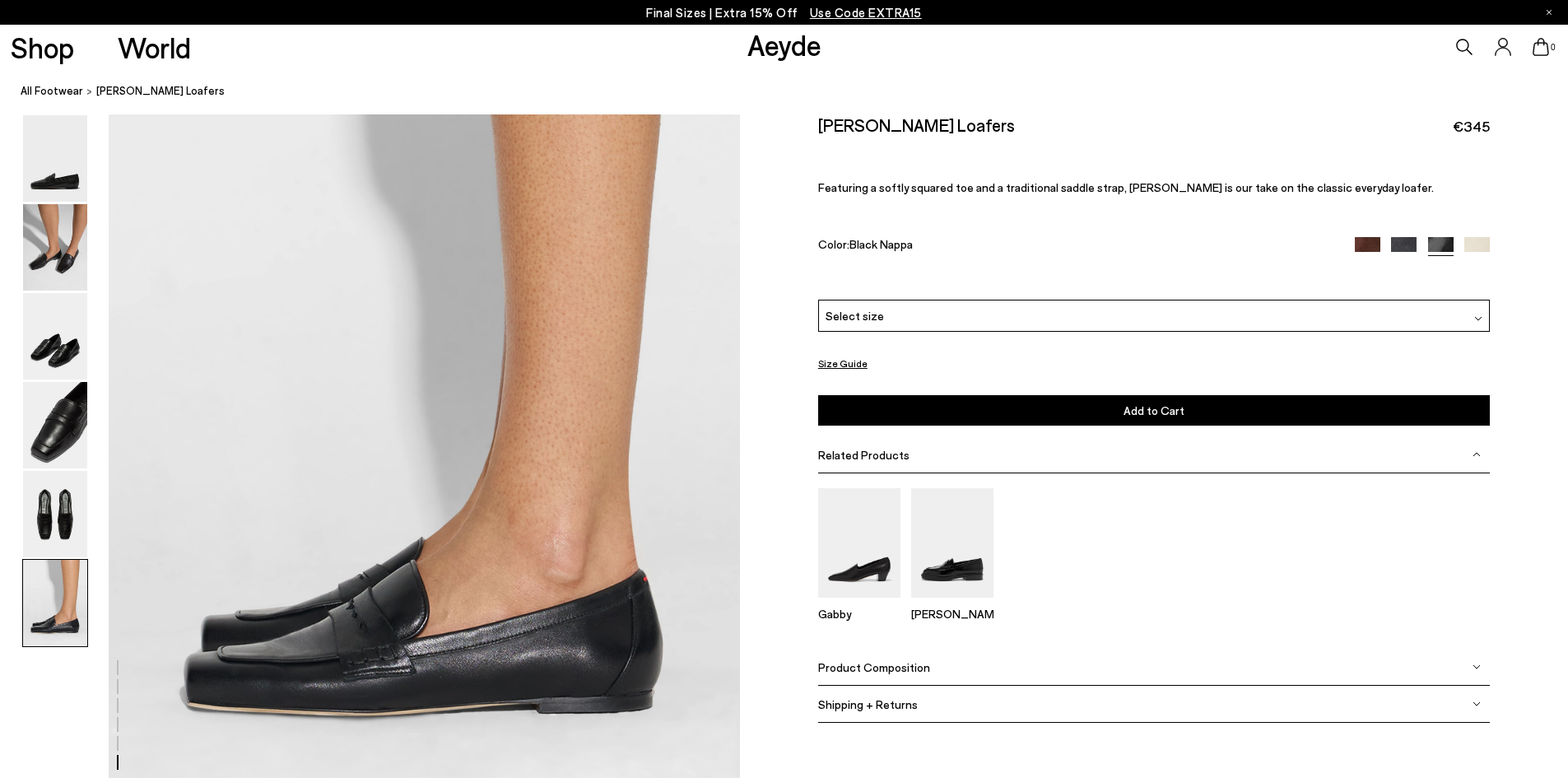
scroll to position [4333, 0]
